Goal: Task Accomplishment & Management: Manage account settings

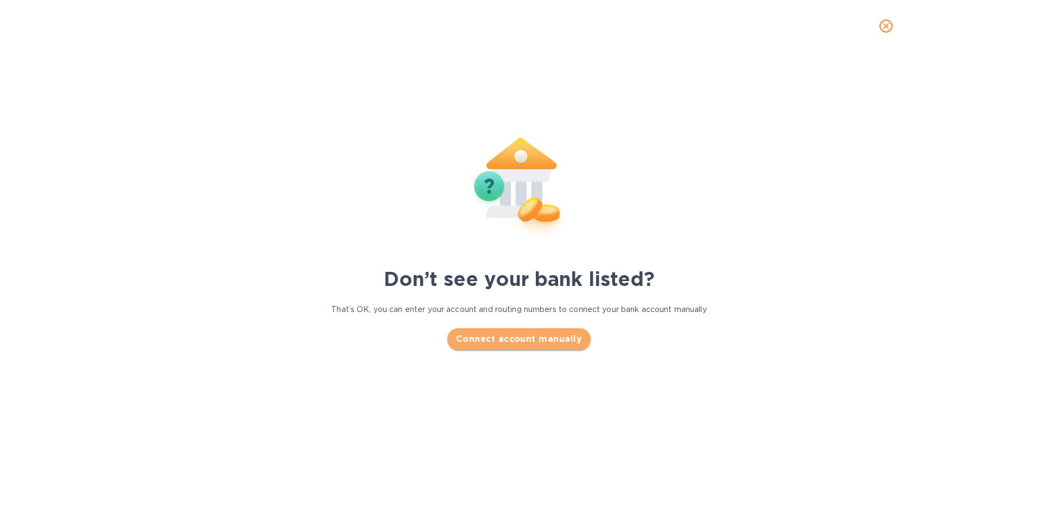
click at [521, 338] on span "Connect account manually" at bounding box center [519, 339] width 126 height 13
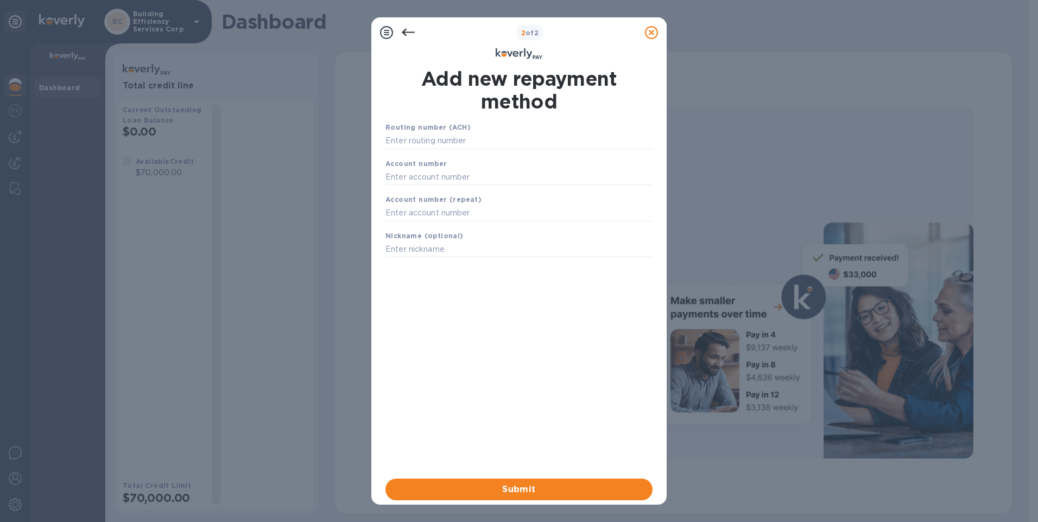
click at [408, 33] on icon at bounding box center [408, 33] width 13 height 8
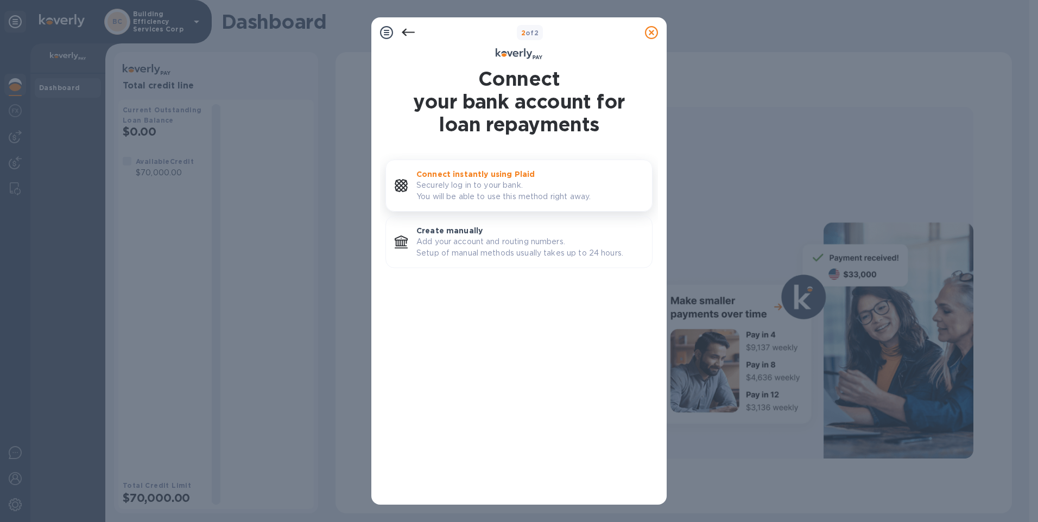
click at [480, 182] on p "Securely log in to your bank. You will be able to use this method right away." at bounding box center [529, 191] width 227 height 23
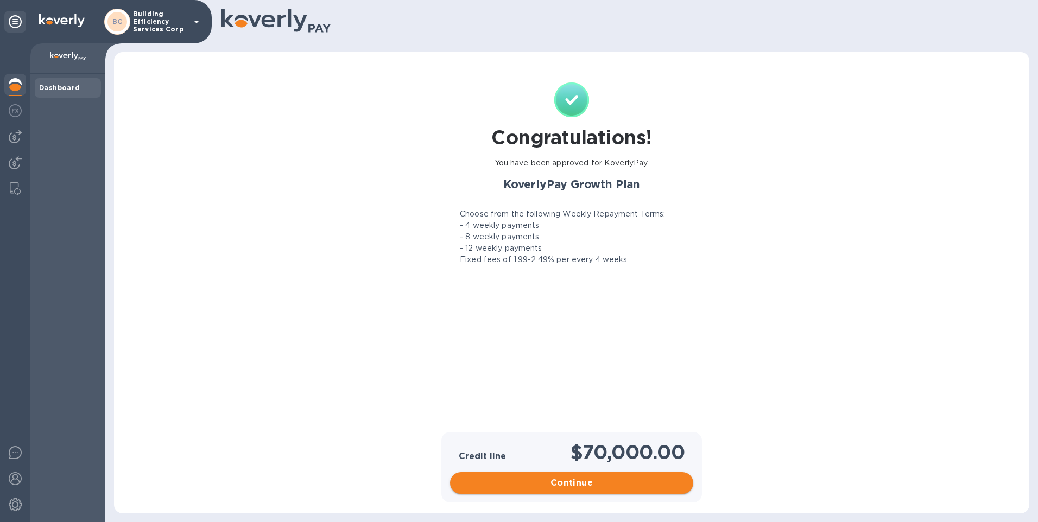
click at [563, 478] on span "Continue" at bounding box center [572, 483] width 226 height 13
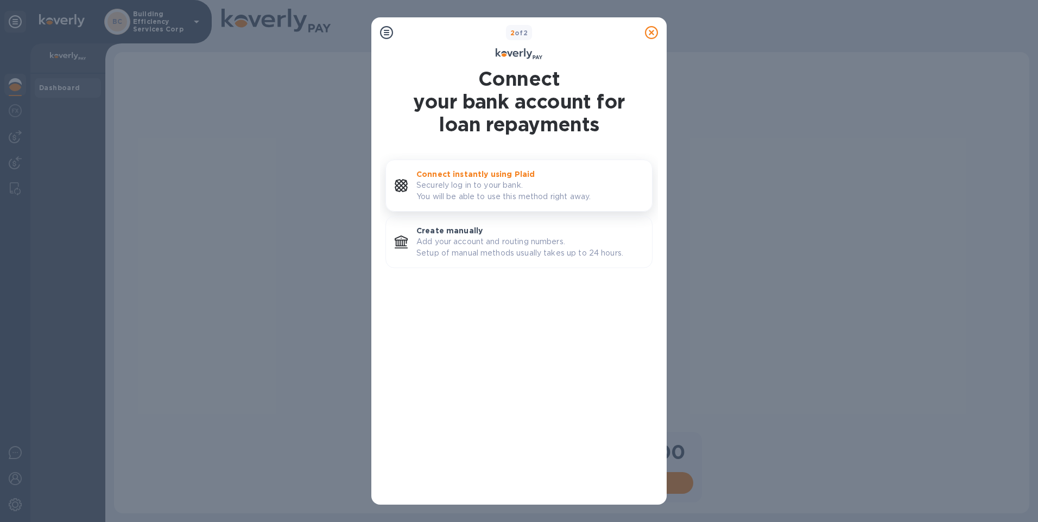
click at [499, 177] on p "Connect instantly using Plaid" at bounding box center [529, 174] width 227 height 11
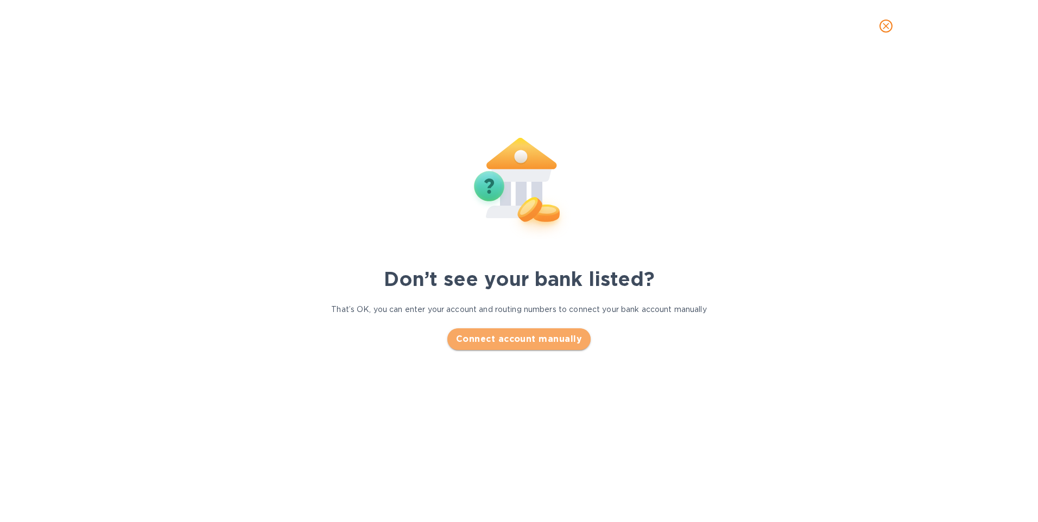
click at [531, 338] on span "Connect account manually" at bounding box center [519, 339] width 126 height 13
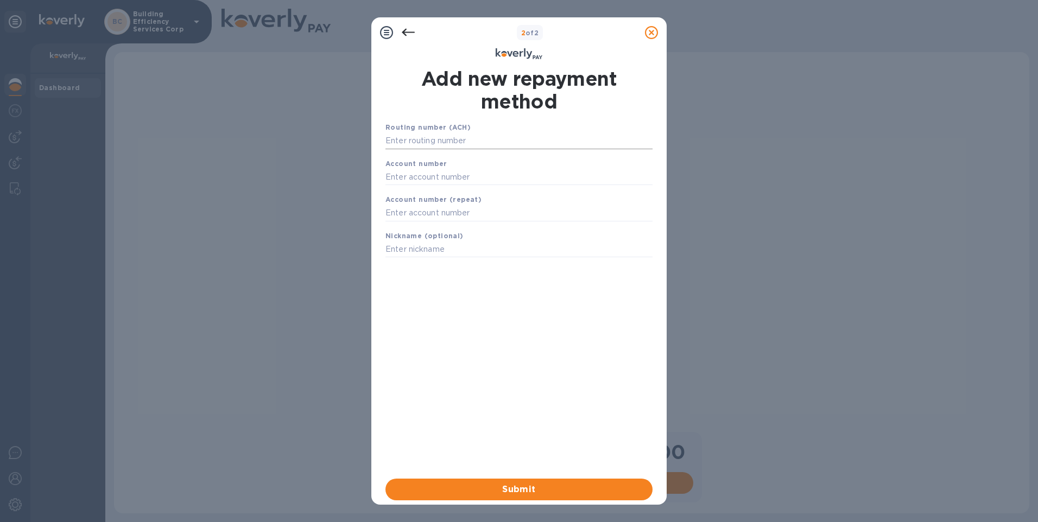
click at [480, 139] on input "text" at bounding box center [518, 141] width 267 height 16
paste input "021000021"
type input "021000021"
click at [432, 188] on input "text" at bounding box center [518, 190] width 267 height 16
paste input "686385712"
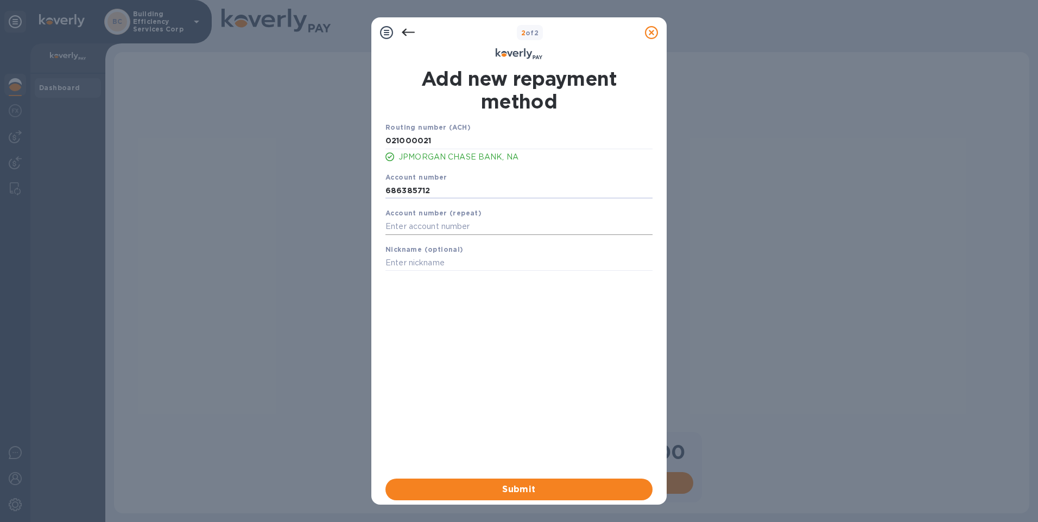
type input "686385712"
click at [432, 220] on input "text" at bounding box center [518, 227] width 267 height 16
paste input "686385712"
type input "686385712"
click at [437, 264] on input "text" at bounding box center [518, 263] width 267 height 16
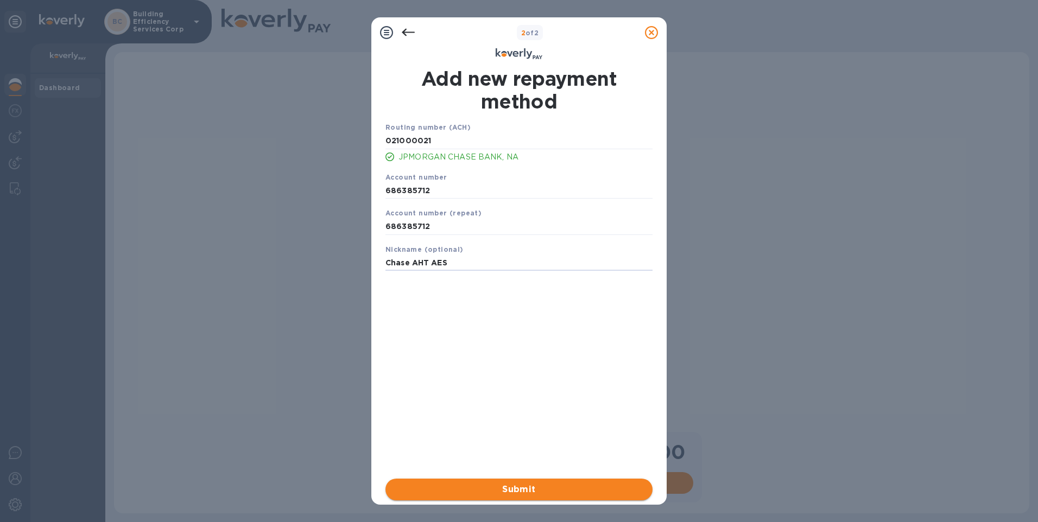
type input "Chase AHT AES"
click at [540, 490] on span "Submit" at bounding box center [519, 489] width 250 height 13
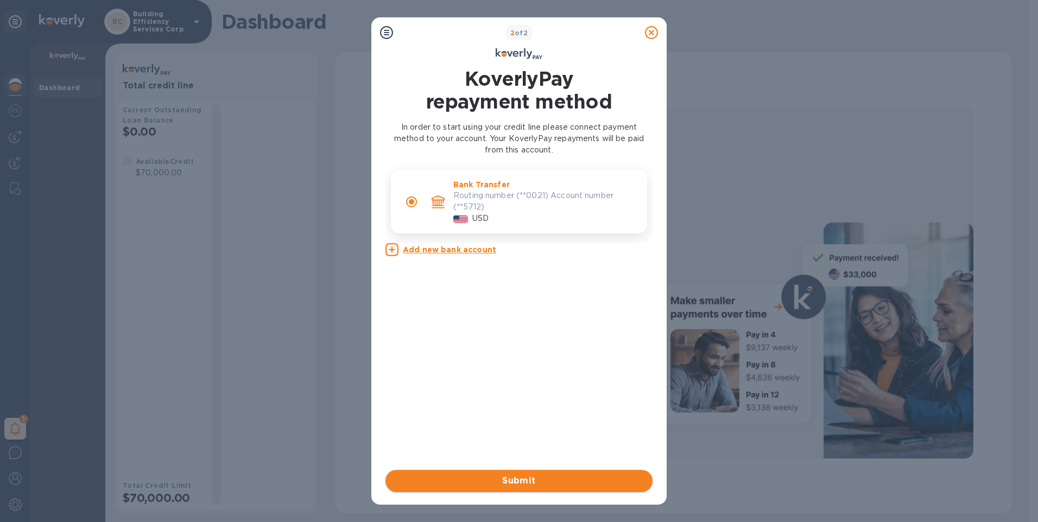
click at [514, 484] on span "Submit" at bounding box center [519, 480] width 250 height 13
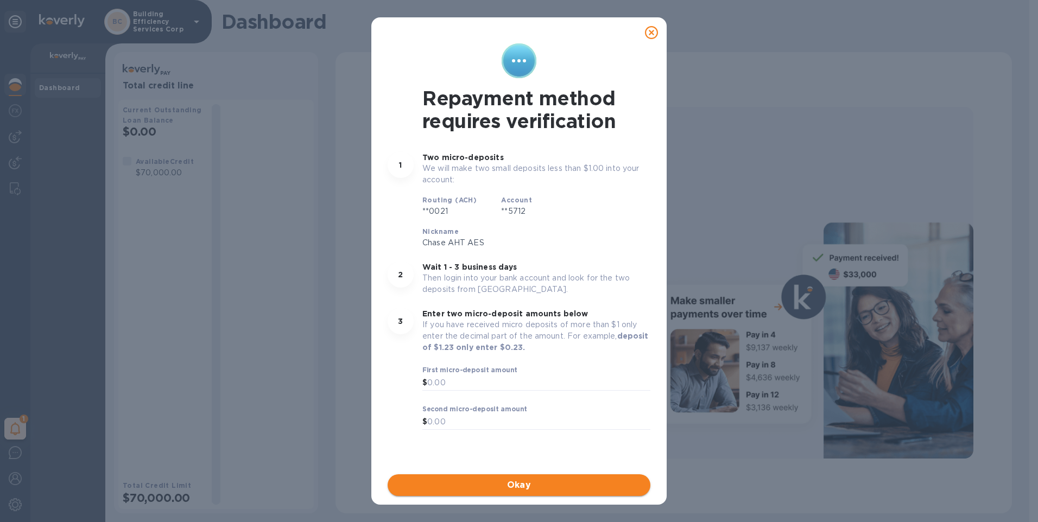
click at [528, 482] on span "Okay" at bounding box center [518, 485] width 245 height 13
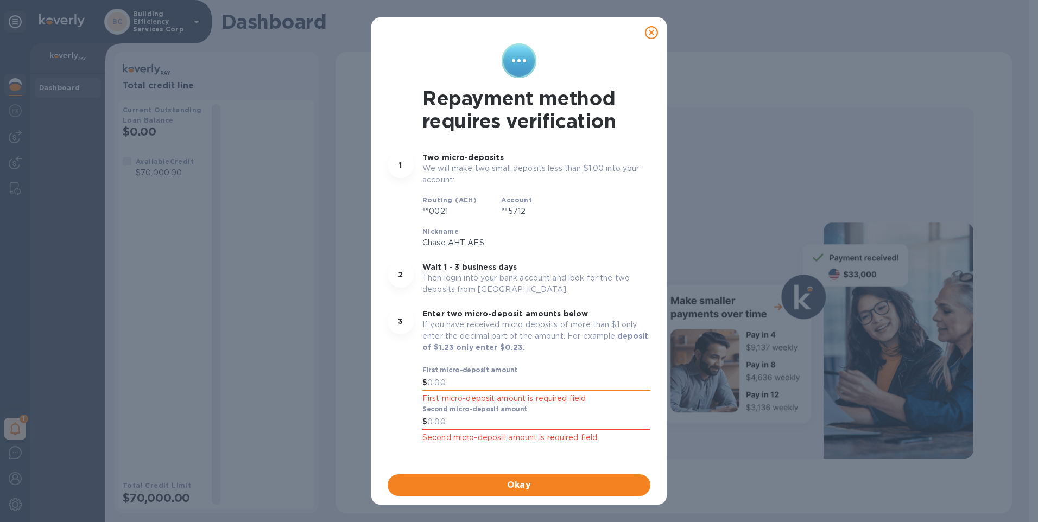
click at [465, 382] on input "text" at bounding box center [538, 383] width 223 height 16
click at [650, 35] on icon at bounding box center [651, 32] width 13 height 13
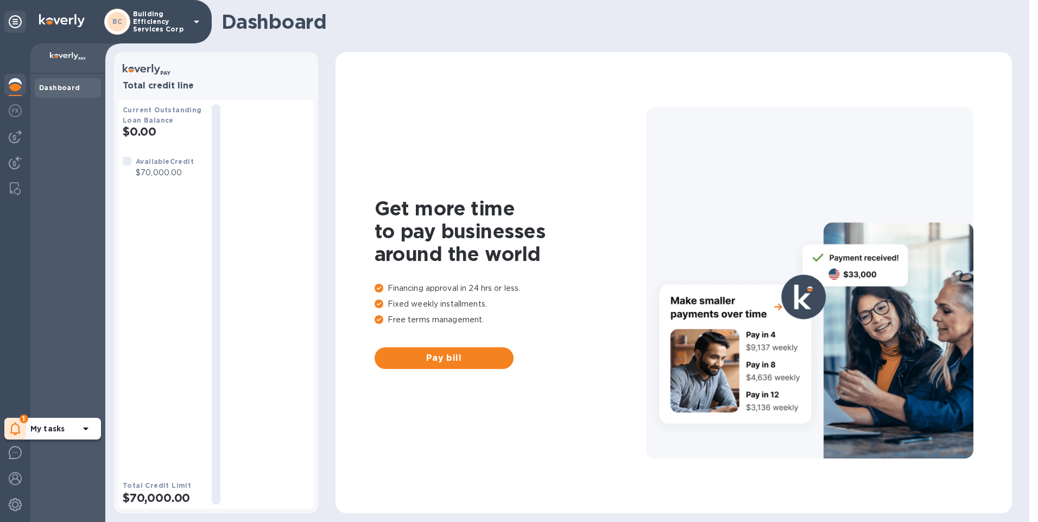
click at [14, 429] on icon at bounding box center [15, 428] width 10 height 13
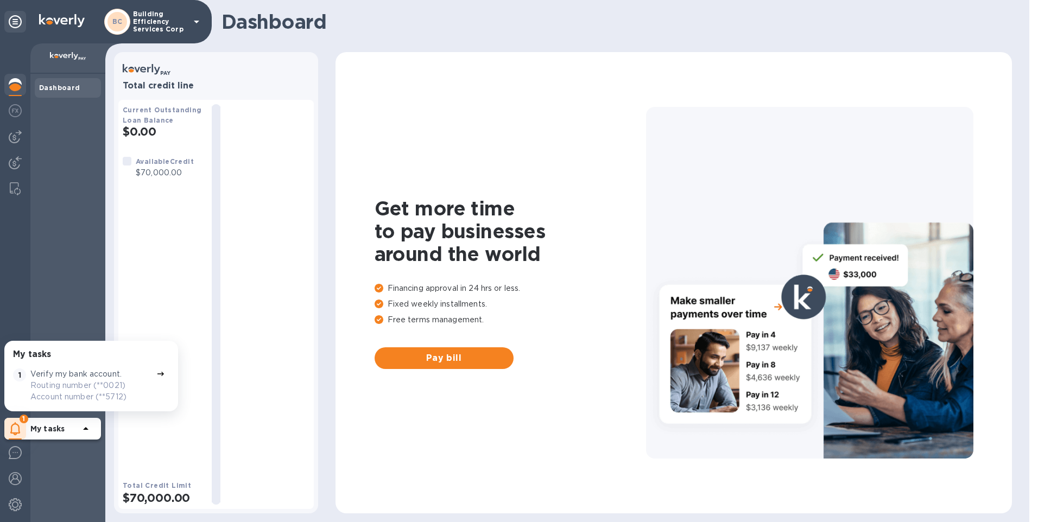
click at [75, 390] on p "Routing number (**0021) Account number (**5712)" at bounding box center [91, 391] width 122 height 23
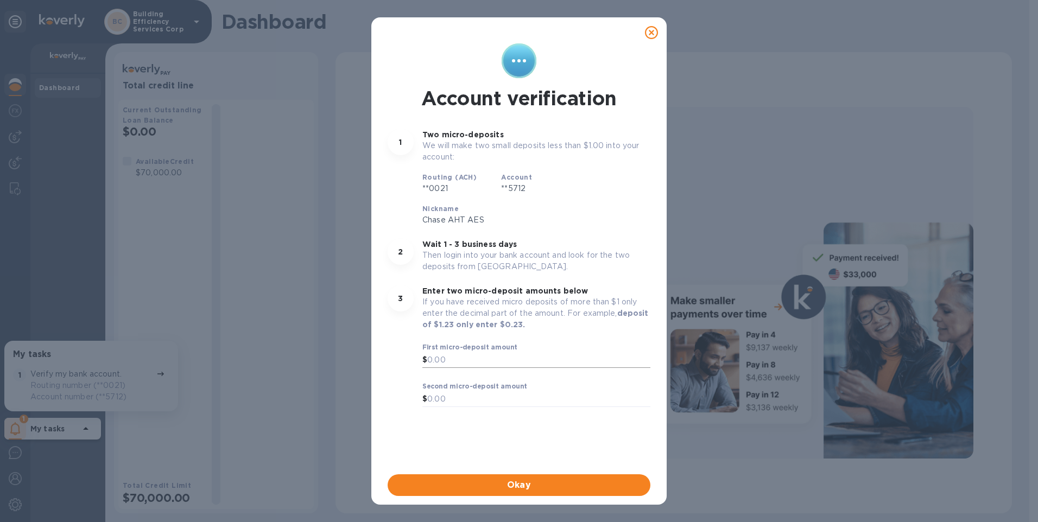
click at [467, 357] on input "text" at bounding box center [538, 360] width 223 height 16
click at [652, 31] on icon at bounding box center [651, 32] width 13 height 13
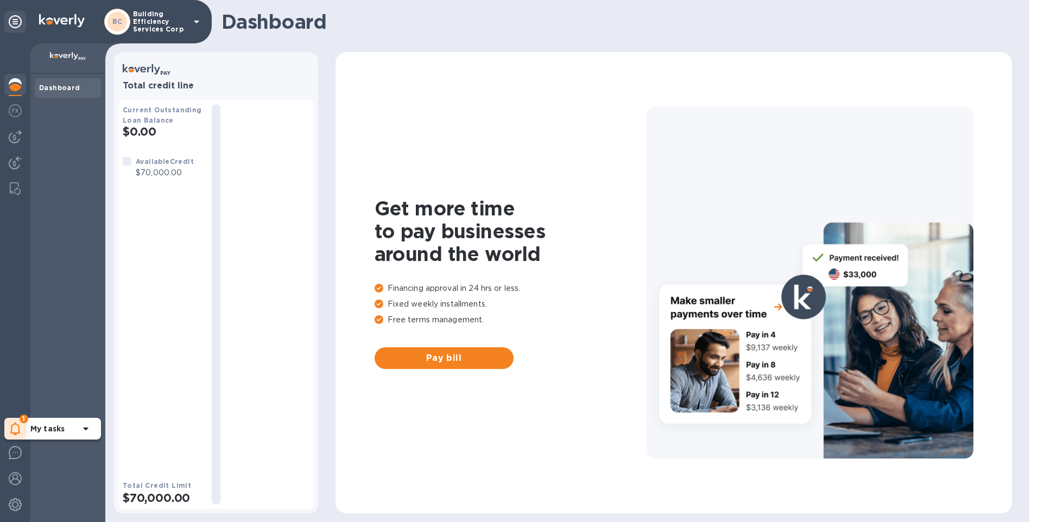
click at [16, 425] on icon at bounding box center [15, 428] width 10 height 13
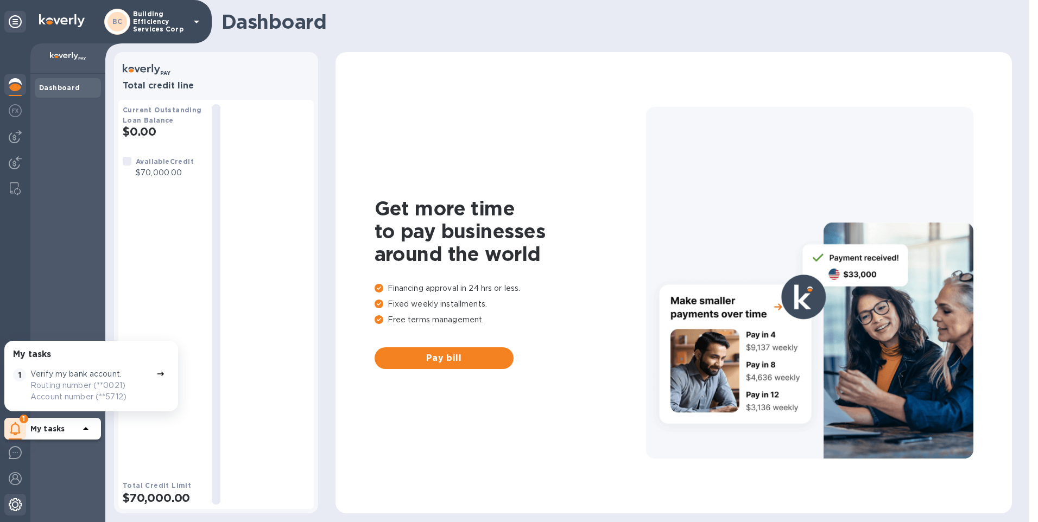
click at [17, 506] on img at bounding box center [15, 504] width 13 height 13
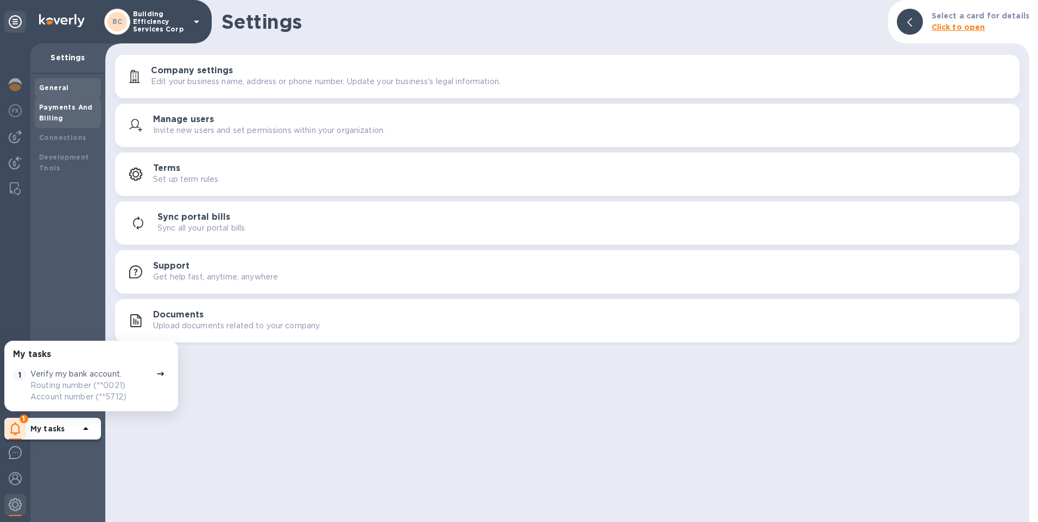
click at [42, 115] on b "Payments And Billing" at bounding box center [66, 112] width 54 height 19
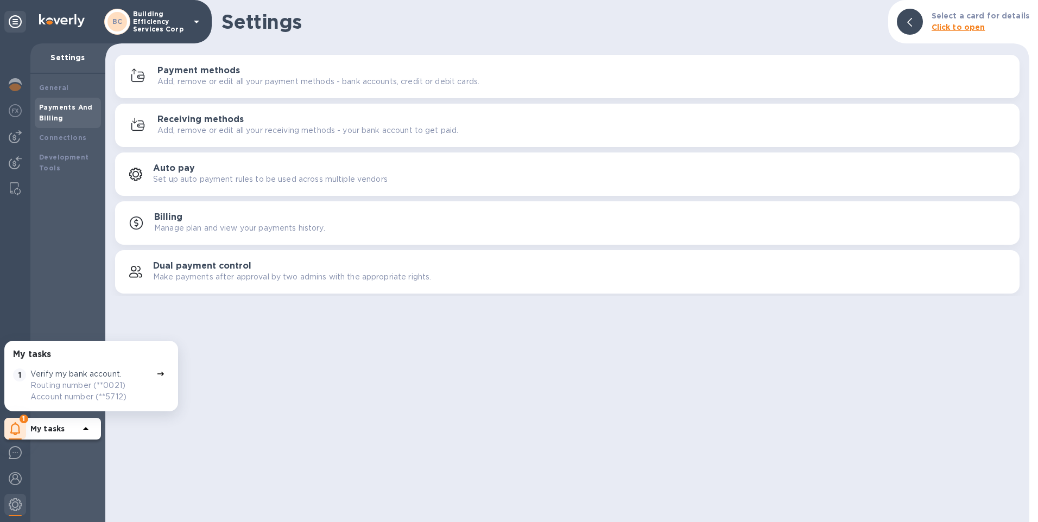
click at [197, 74] on h3 "Payment methods" at bounding box center [198, 71] width 83 height 10
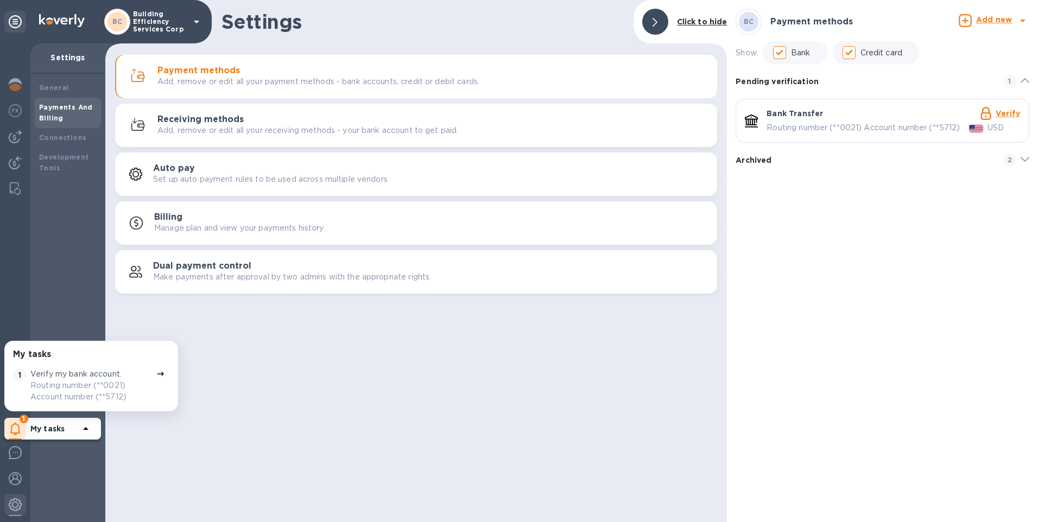
click at [1021, 158] on icon "default-method" at bounding box center [1025, 159] width 9 height 5
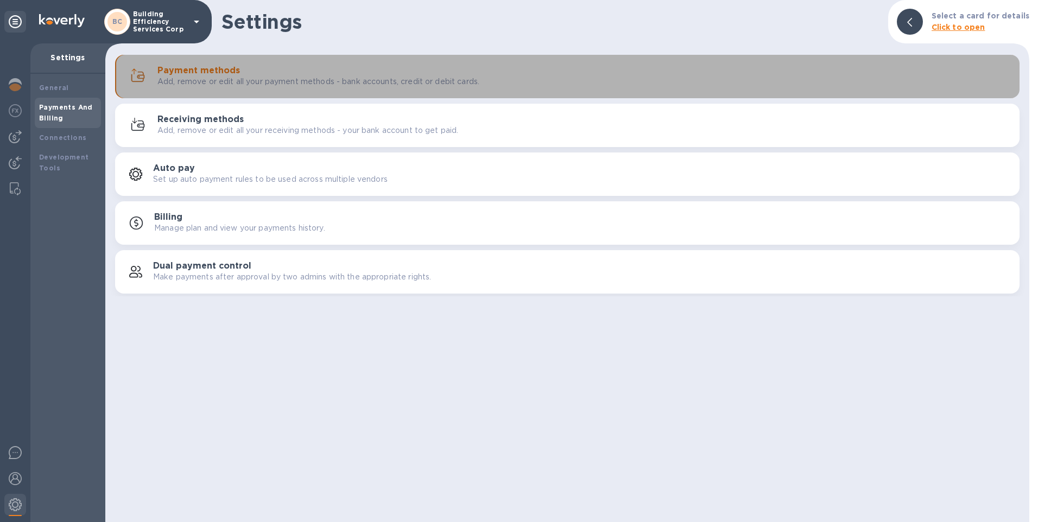
click at [310, 79] on p "Add, remove or edit all your payment methods - bank accounts, credit or debit c…" at bounding box center [318, 81] width 322 height 11
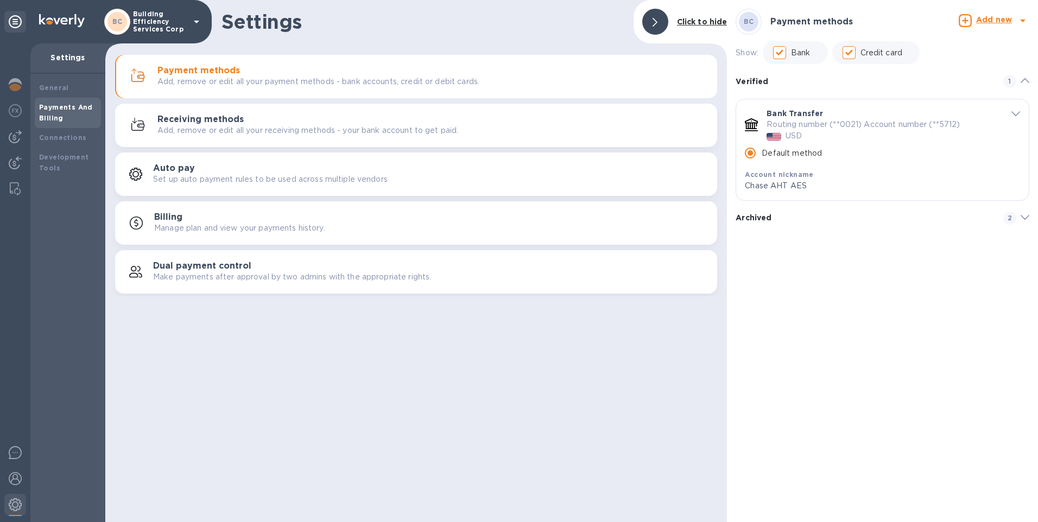
click at [220, 75] on h3 "Payment methods" at bounding box center [198, 71] width 83 height 10
click at [16, 138] on img at bounding box center [15, 136] width 13 height 13
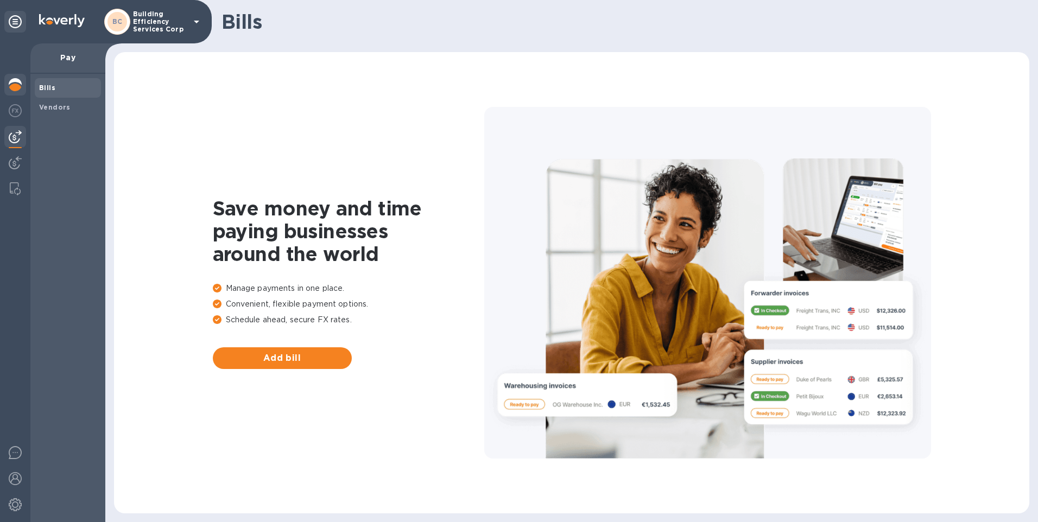
click at [13, 84] on img at bounding box center [15, 84] width 13 height 13
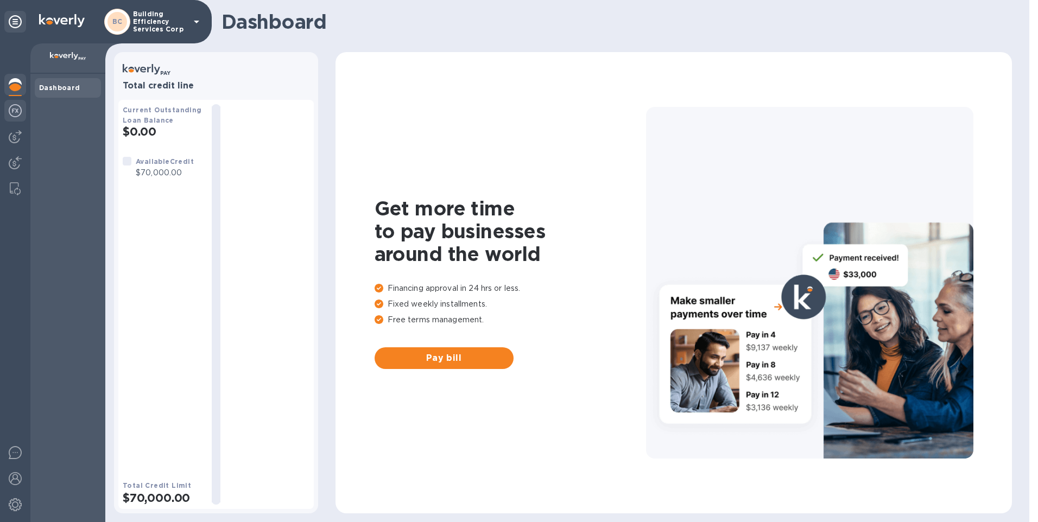
click at [11, 111] on img at bounding box center [15, 110] width 13 height 13
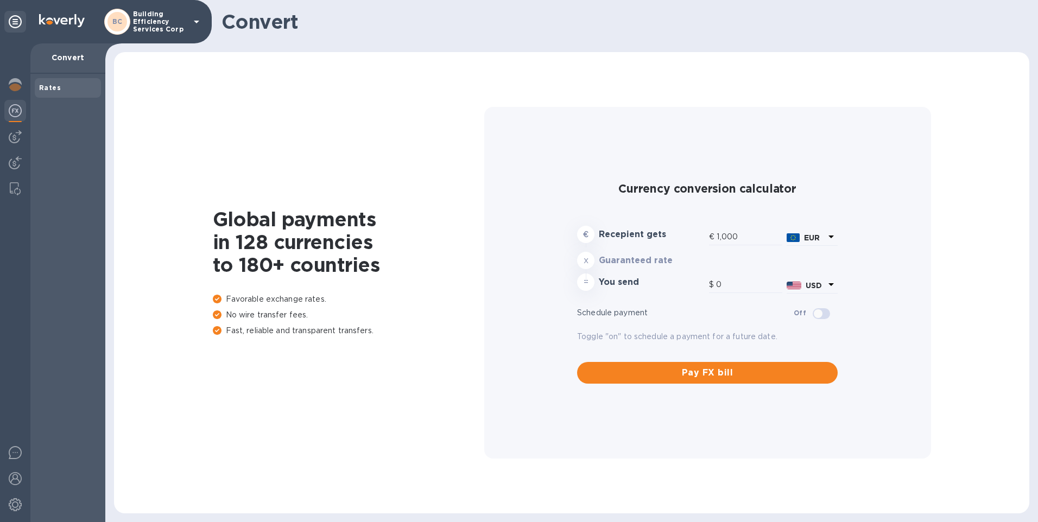
type input "1,173.55"
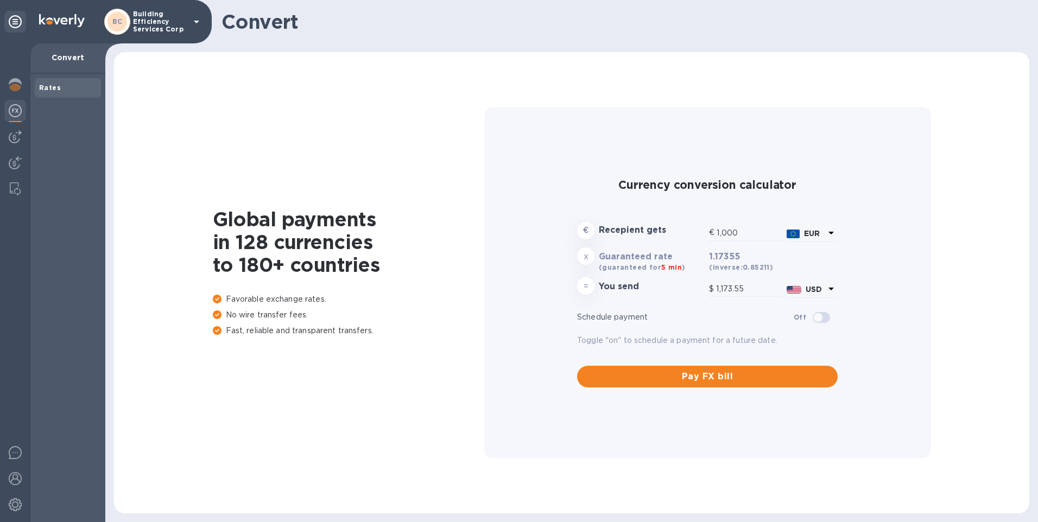
click at [177, 116] on div "Global payments in 128 currencies to 180+ countries Favorable exchange rates. N…" at bounding box center [572, 283] width 894 height 440
click at [181, 95] on div "Global payments in 128 currencies to 180+ countries Favorable exchange rates. N…" at bounding box center [572, 283] width 894 height 440
click at [15, 450] on img at bounding box center [15, 452] width 13 height 13
click at [116, 293] on div "Global payments in 128 currencies to 180+ countries Favorable exchange rates. N…" at bounding box center [571, 282] width 915 height 461
click at [16, 508] on img at bounding box center [15, 504] width 13 height 13
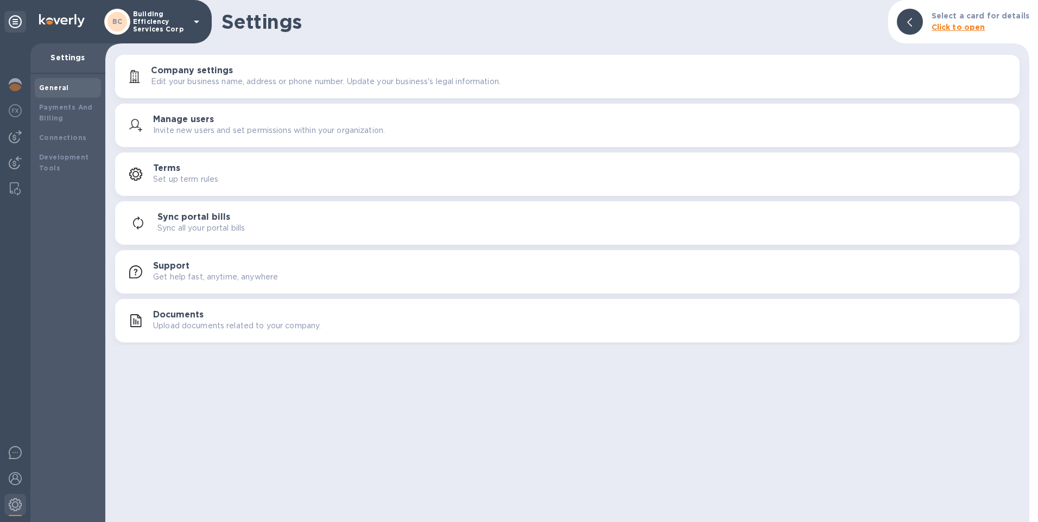
click at [201, 118] on h3 "Manage users" at bounding box center [183, 120] width 61 height 10
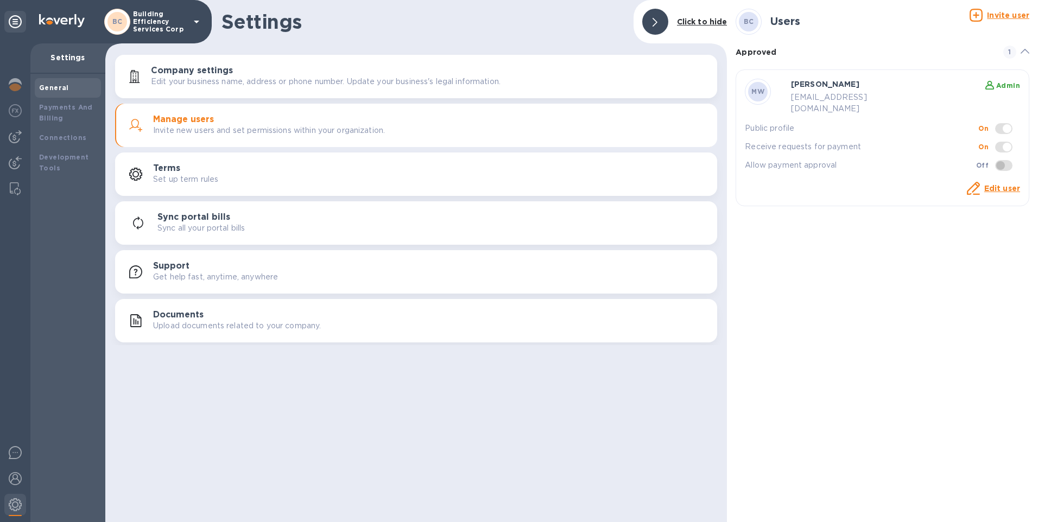
click at [484, 126] on div "Manage users Invite new users and set permissions within your organization." at bounding box center [430, 126] width 555 height 22
click at [788, 327] on div "BC Users Invite user Approved 1 MW [PERSON_NAME] Admin [EMAIL_ADDRESS][DOMAIN_N…" at bounding box center [882, 261] width 311 height 522
click at [1001, 16] on u "Invite user" at bounding box center [1008, 15] width 42 height 9
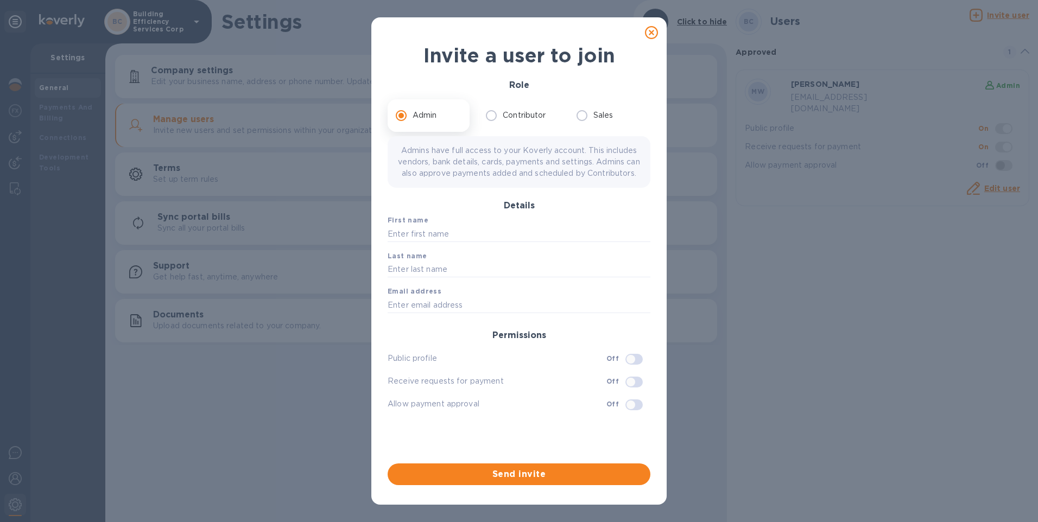
click at [638, 414] on input "checkbox" at bounding box center [630, 405] width 55 height 18
checkbox input "true"
click at [436, 242] on input "text" at bounding box center [519, 234] width 263 height 16
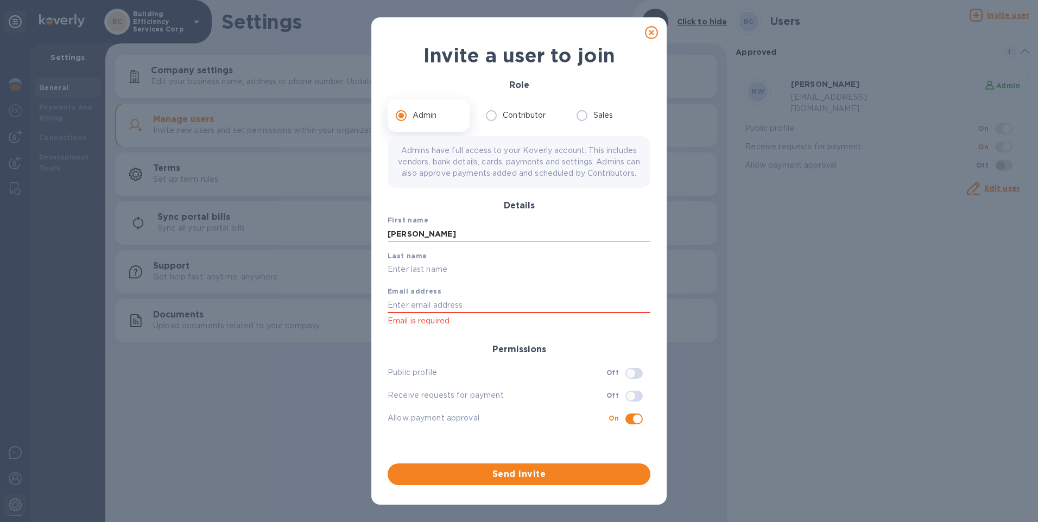
type input "[PERSON_NAME]"
click at [447, 297] on span "Email address" at bounding box center [519, 291] width 263 height 11
click at [447, 308] on input "text" at bounding box center [519, 305] width 263 height 16
paste input "[EMAIL_ADDRESS][DOMAIN_NAME]"
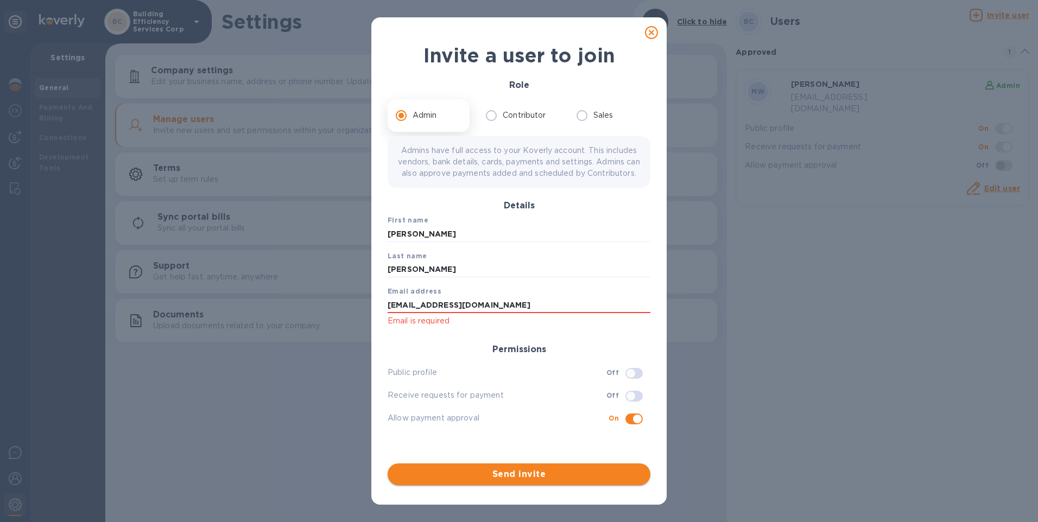
type input "[EMAIL_ADDRESS][DOMAIN_NAME]"
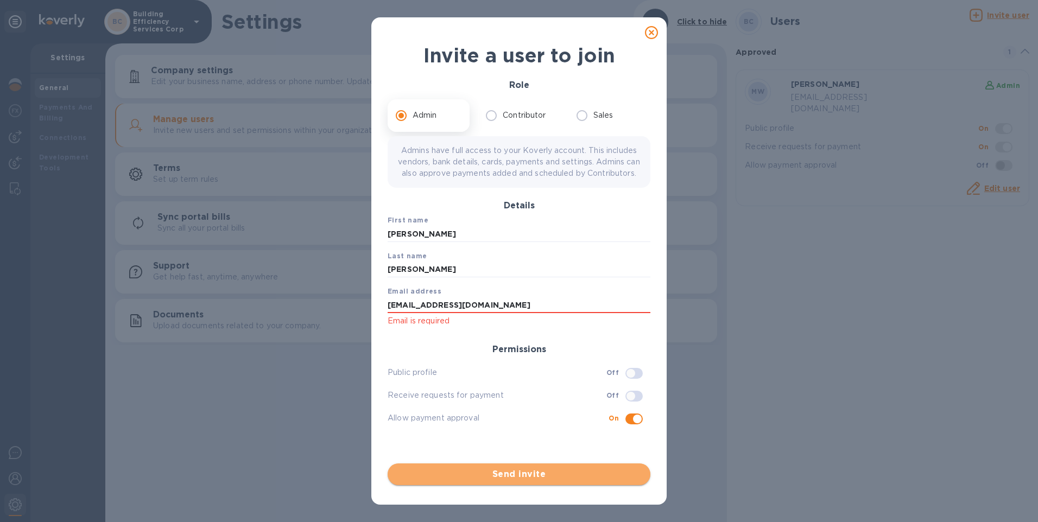
click at [517, 477] on span "Send invite" at bounding box center [518, 474] width 245 height 13
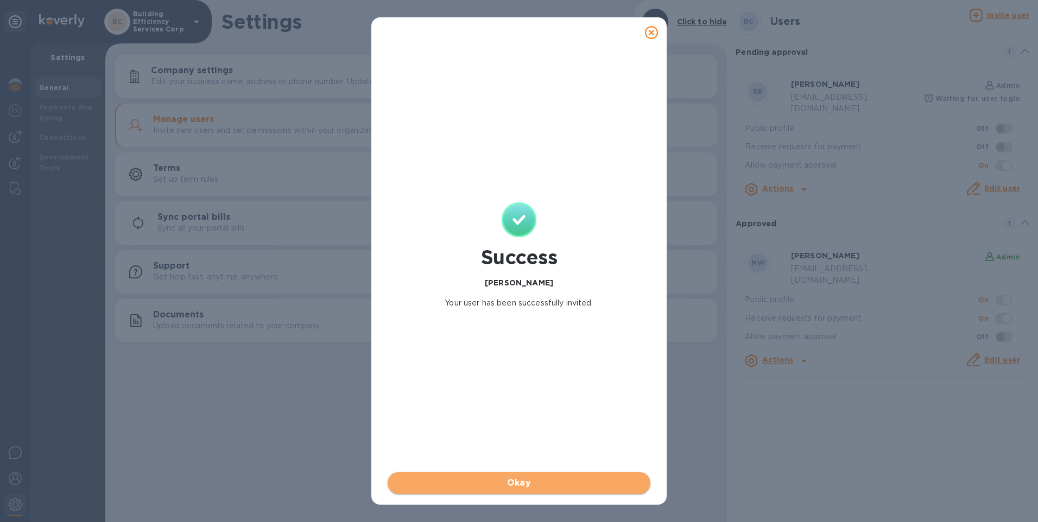
click at [520, 476] on button "Okay" at bounding box center [519, 483] width 263 height 22
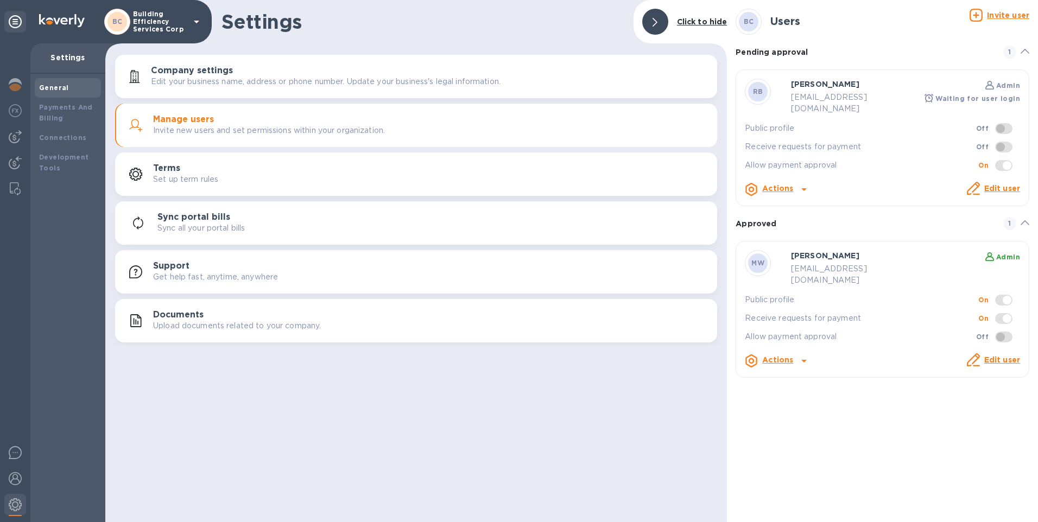
click at [767, 407] on div "BC Users Invite user Pending approval 1 RB [PERSON_NAME] Admin [EMAIL_ADDRESS][…" at bounding box center [882, 261] width 311 height 522
